Goal: Register for event/course

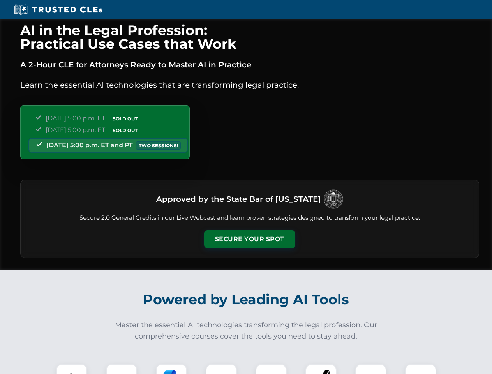
click at [249, 239] on button "Secure Your Spot" at bounding box center [249, 239] width 91 height 18
click at [72, 369] on img at bounding box center [71, 379] width 23 height 23
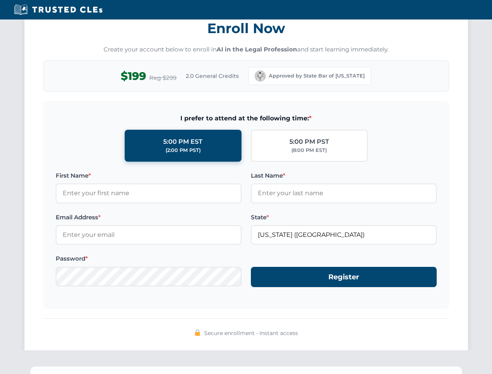
scroll to position [765, 0]
